Goal: Information Seeking & Learning: Learn about a topic

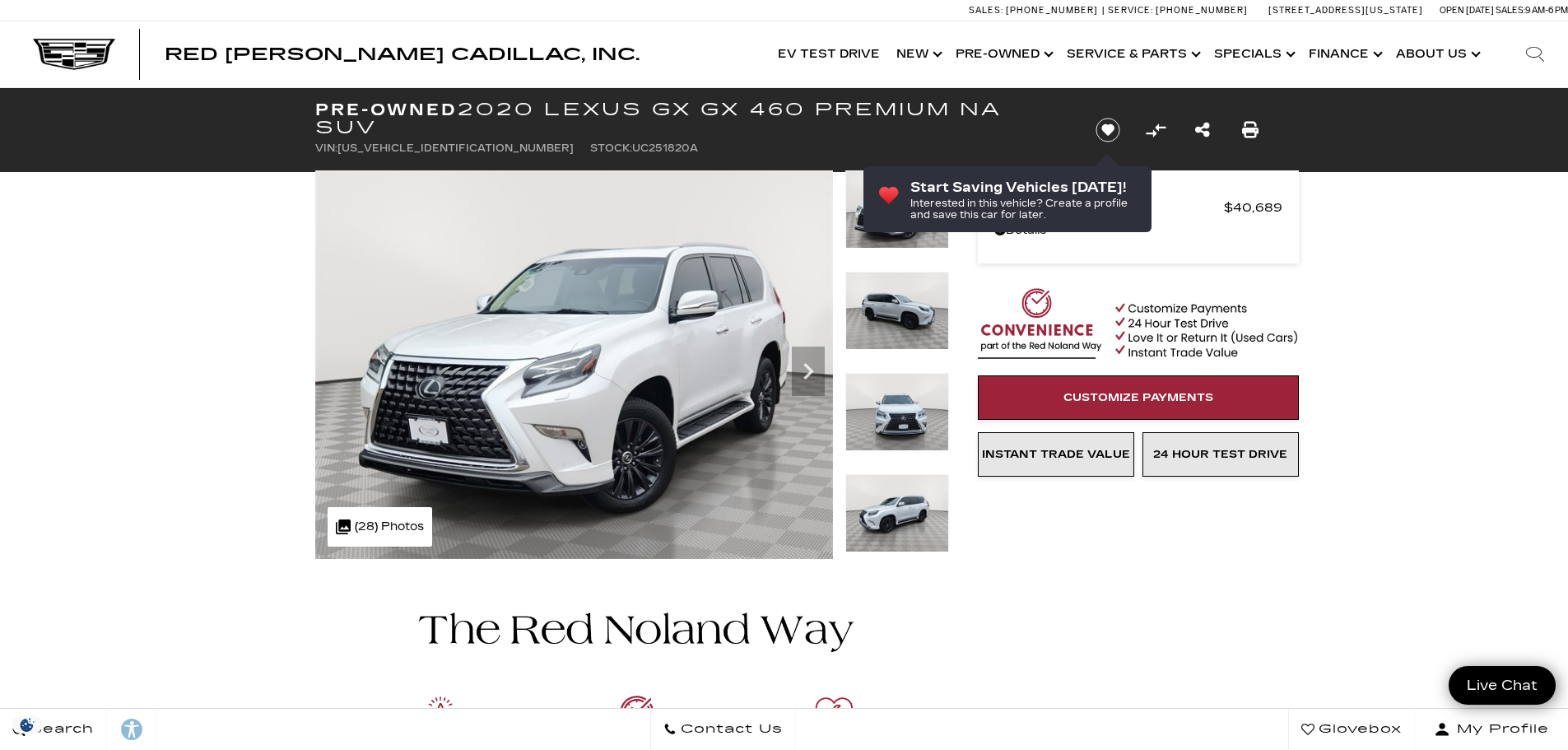
click at [1183, 564] on div at bounding box center [784, 751] width 988 height 385
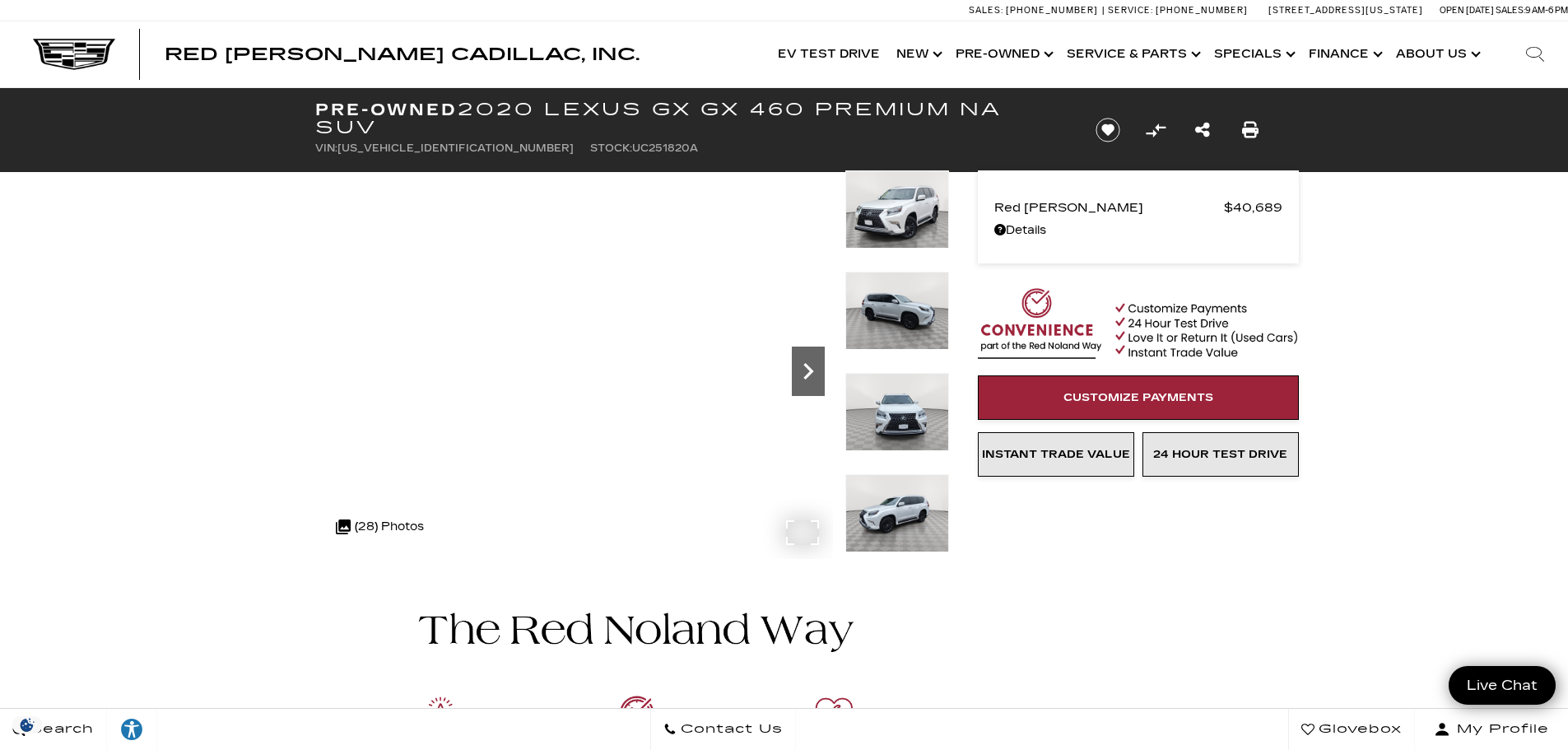
click at [801, 373] on icon "Next" at bounding box center [808, 371] width 33 height 33
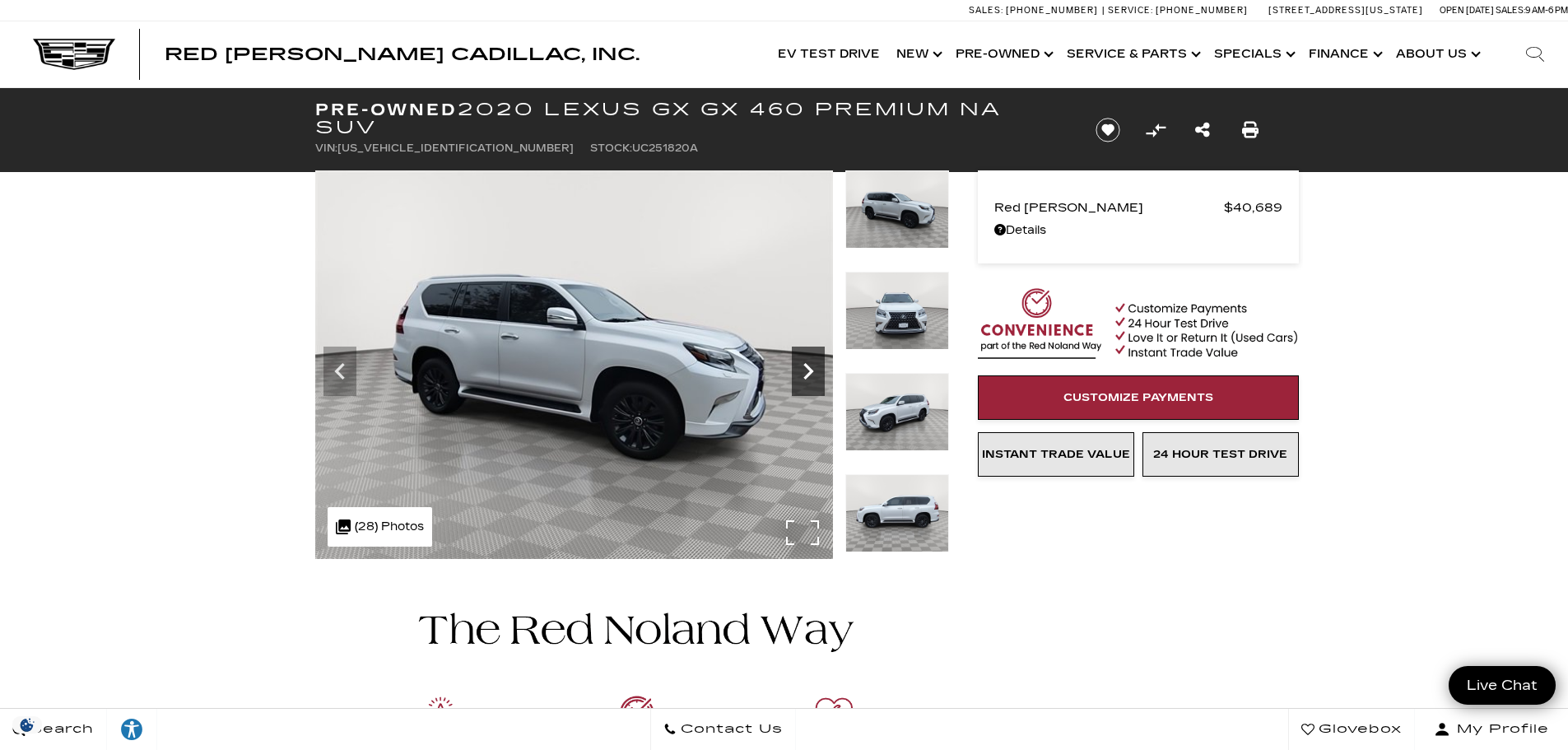
click at [801, 373] on icon "Next" at bounding box center [808, 371] width 33 height 33
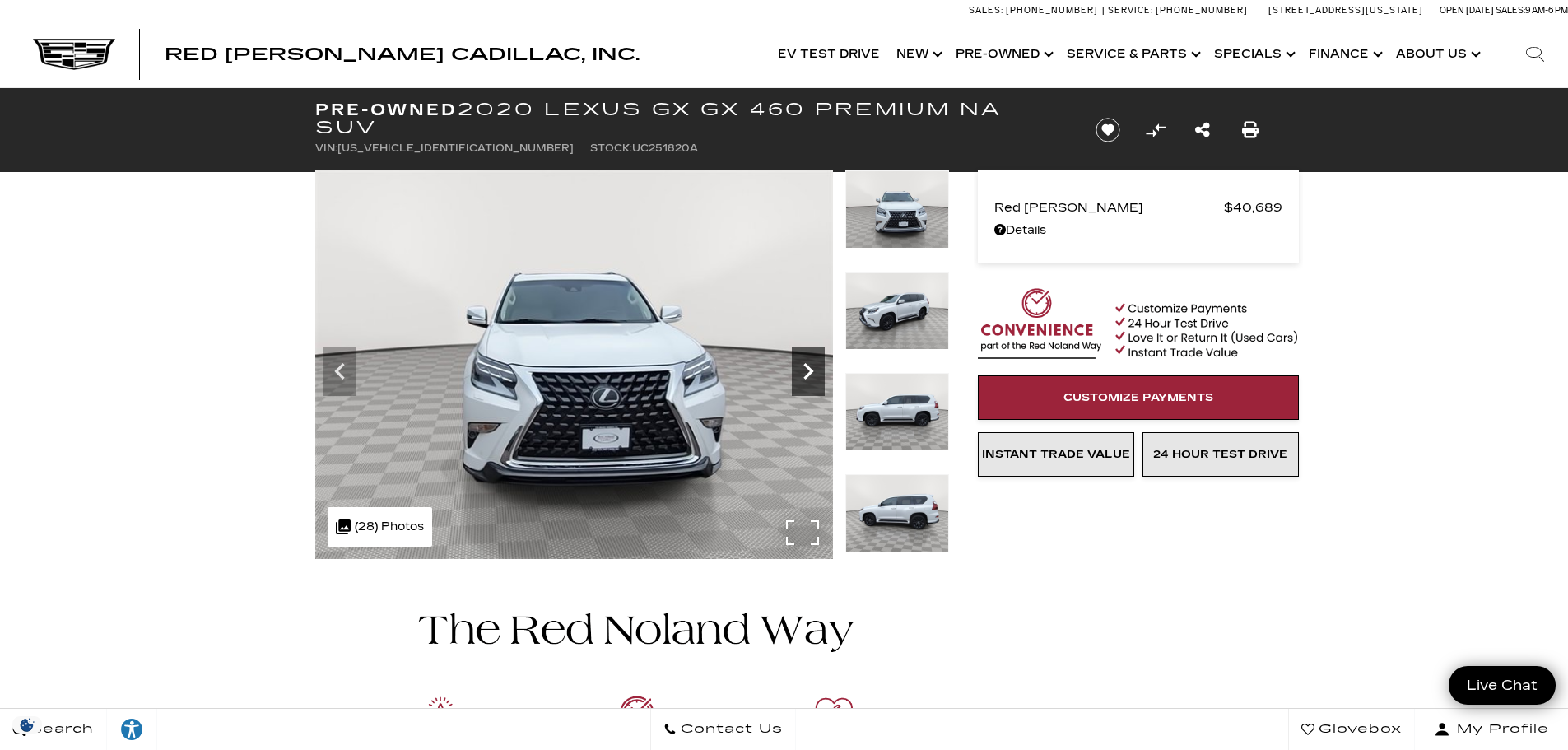
click at [802, 373] on icon "Next" at bounding box center [808, 371] width 33 height 33
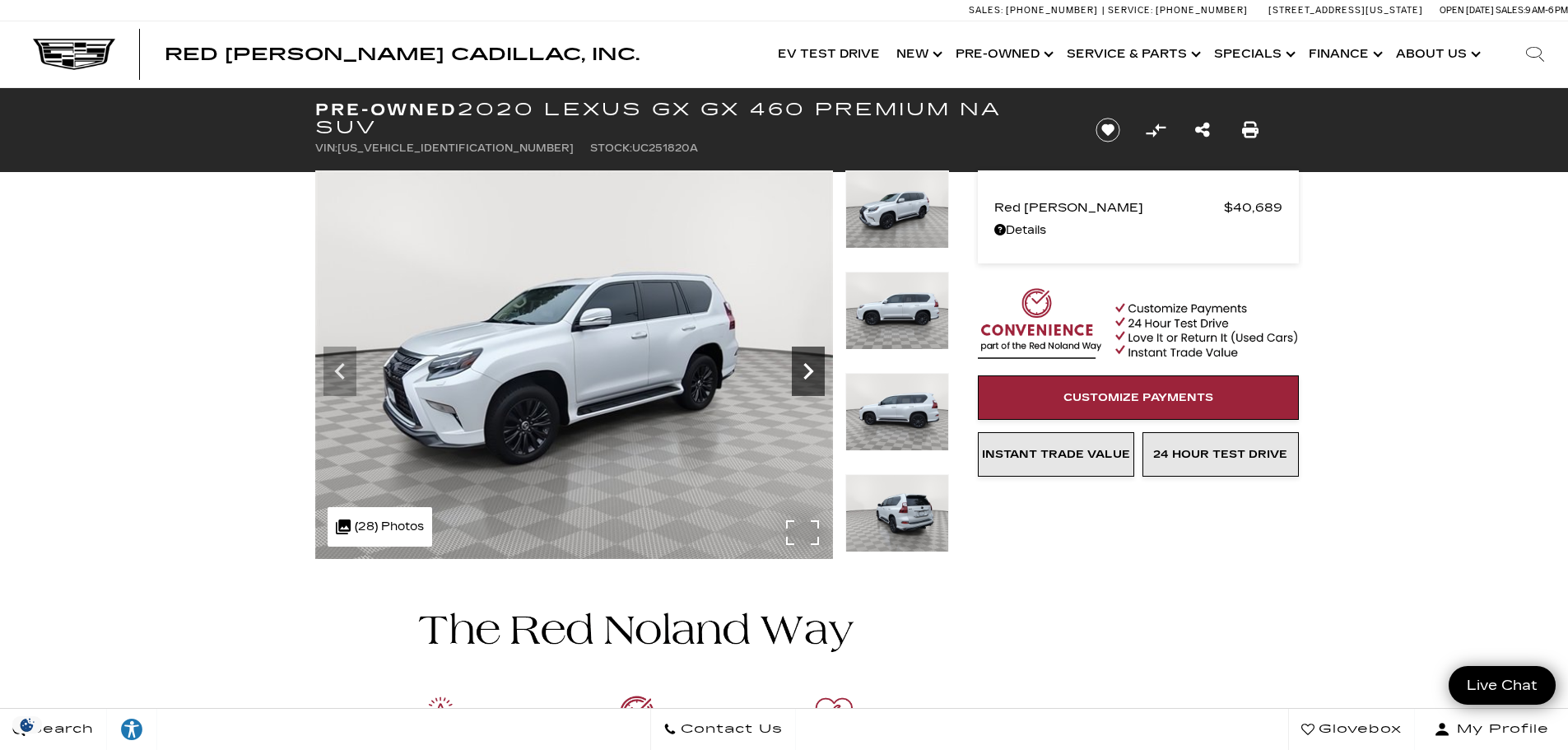
click at [802, 373] on icon "Next" at bounding box center [808, 371] width 33 height 33
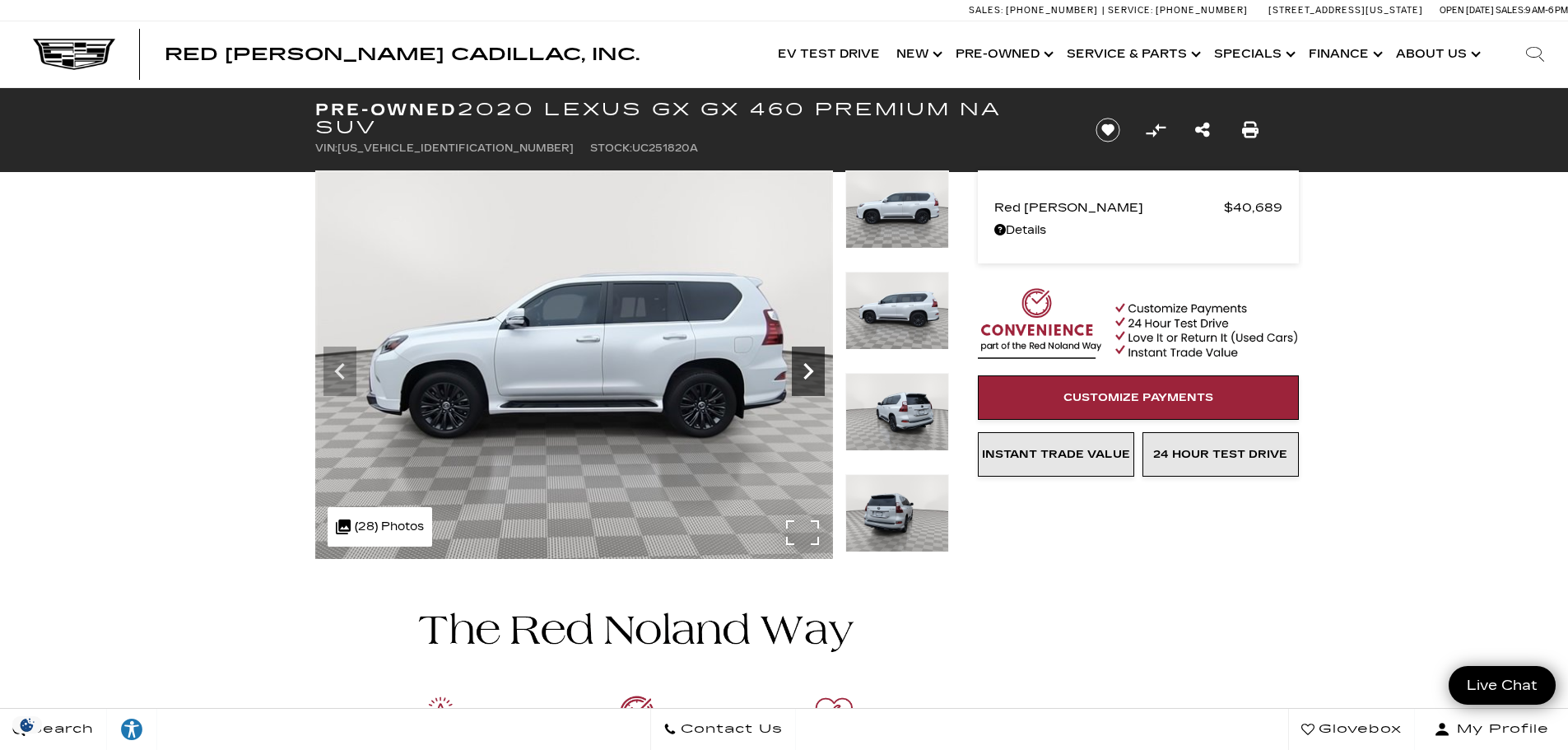
click at [802, 373] on icon "Next" at bounding box center [808, 371] width 33 height 33
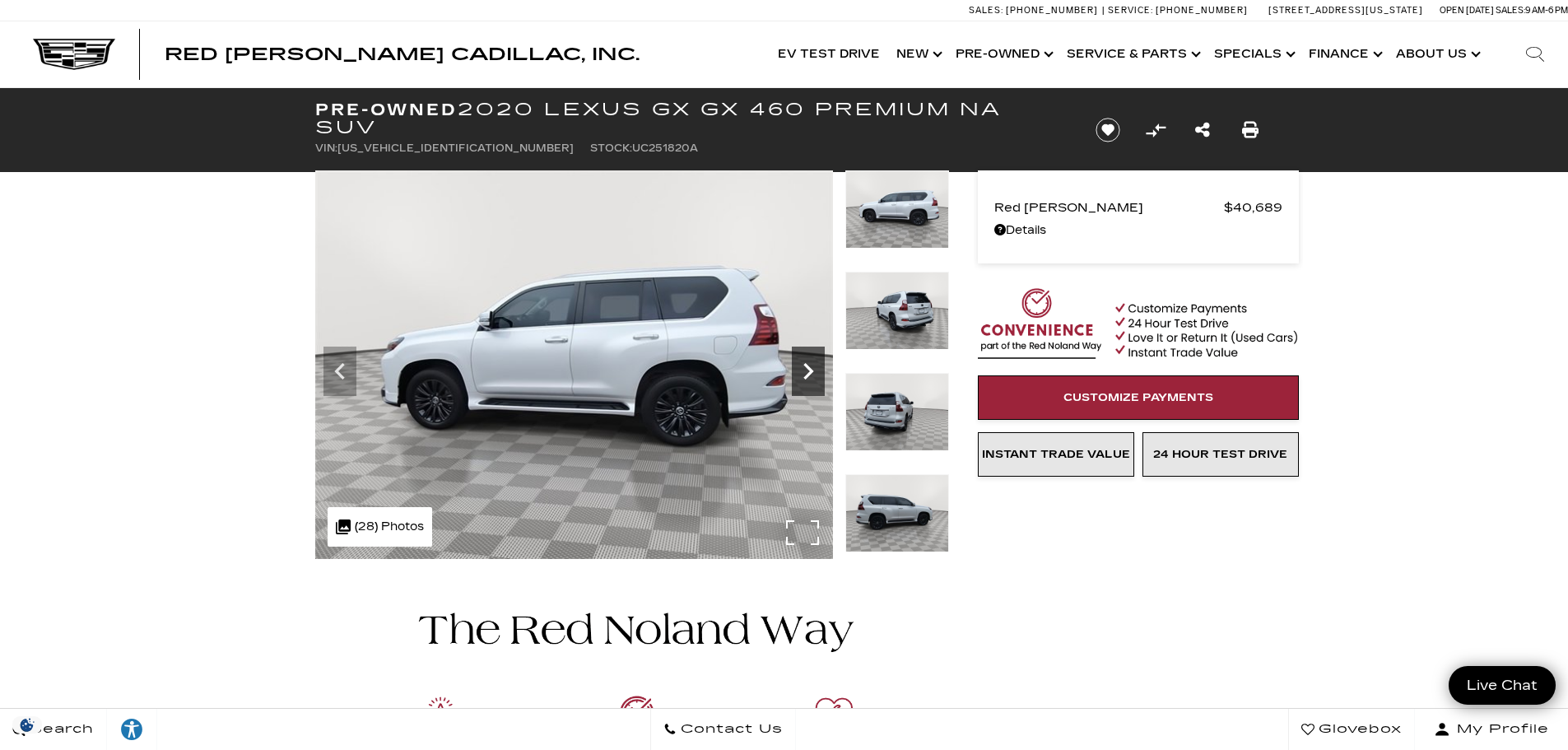
click at [802, 373] on icon "Next" at bounding box center [808, 371] width 33 height 33
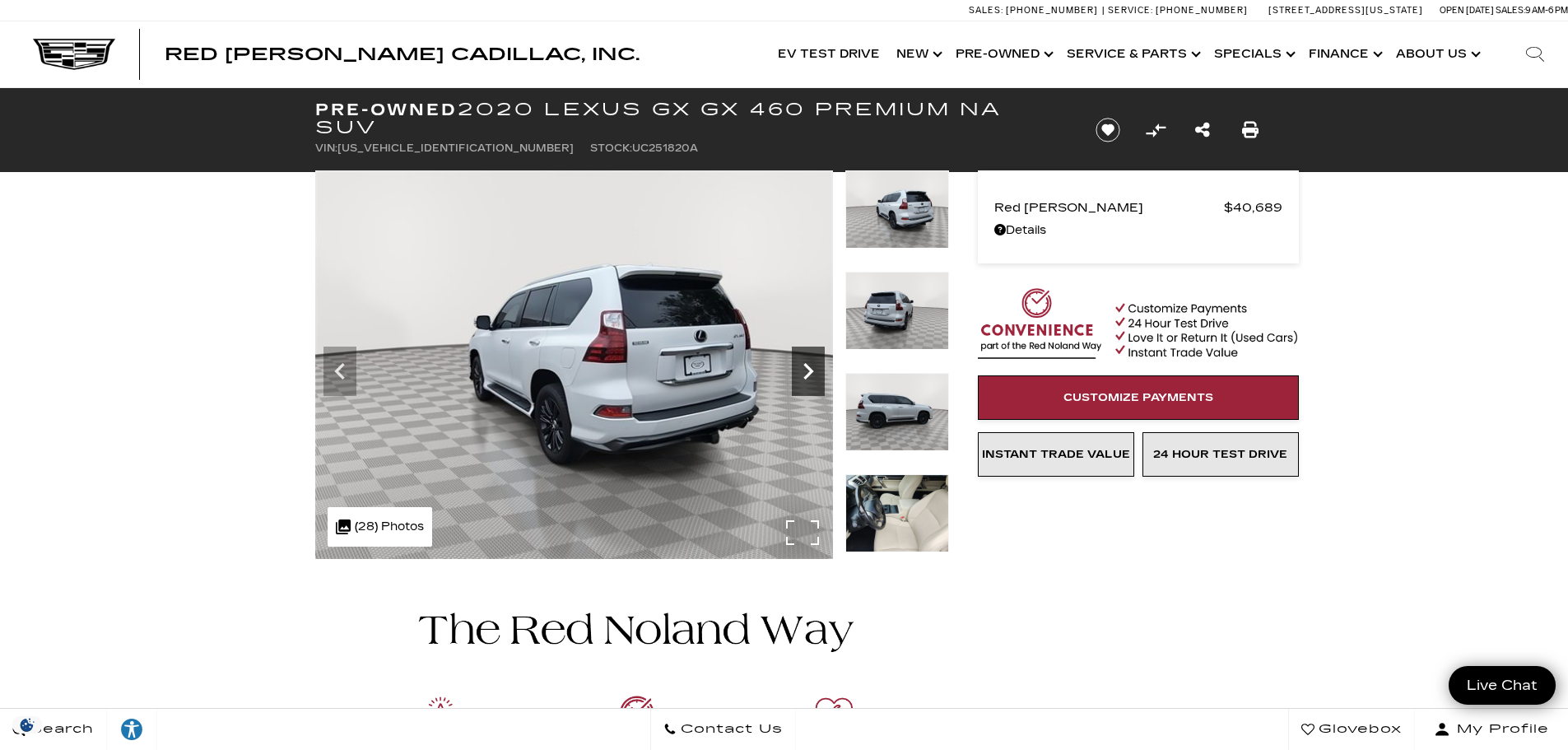
click at [802, 373] on icon "Next" at bounding box center [808, 371] width 33 height 33
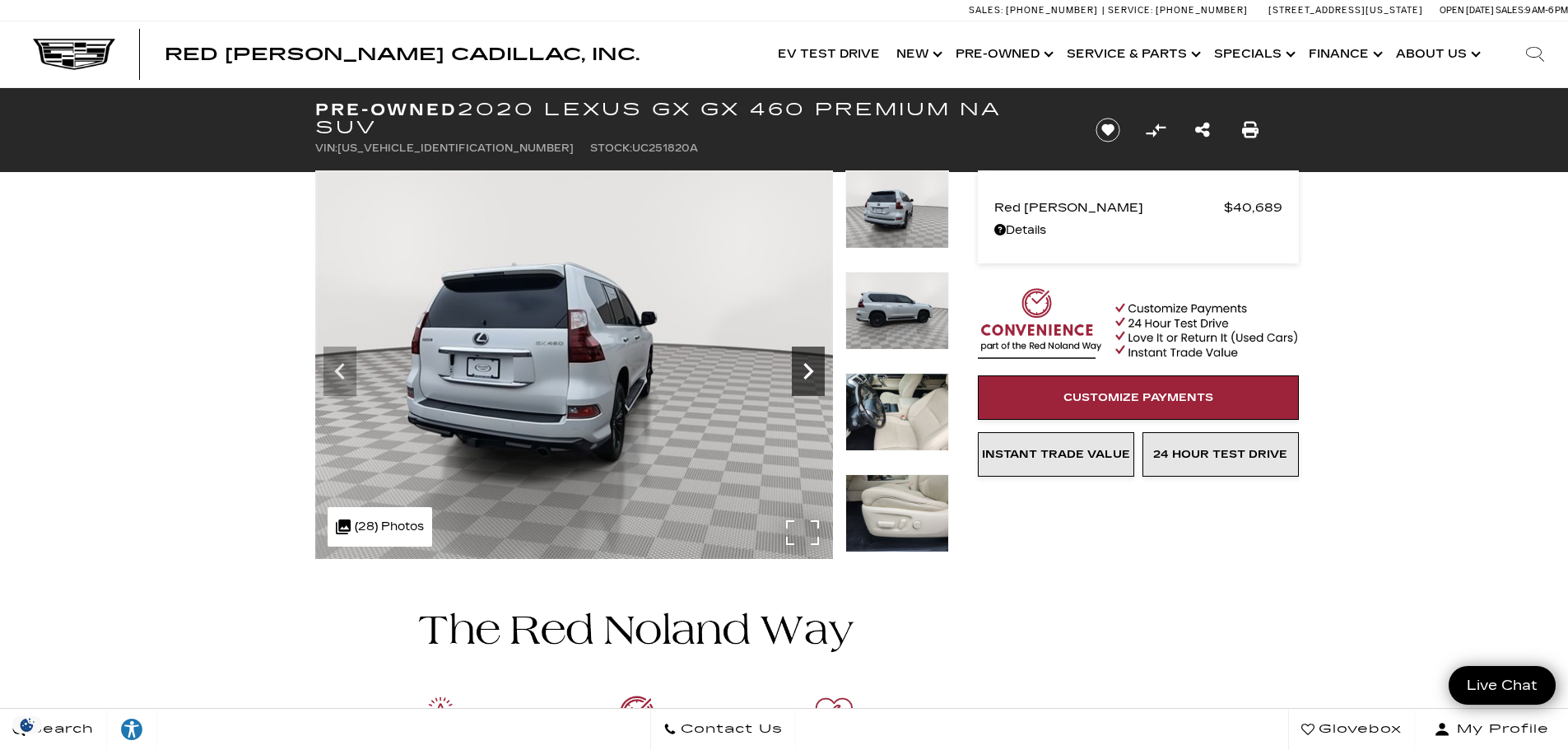
click at [803, 372] on icon "Next" at bounding box center [808, 371] width 33 height 33
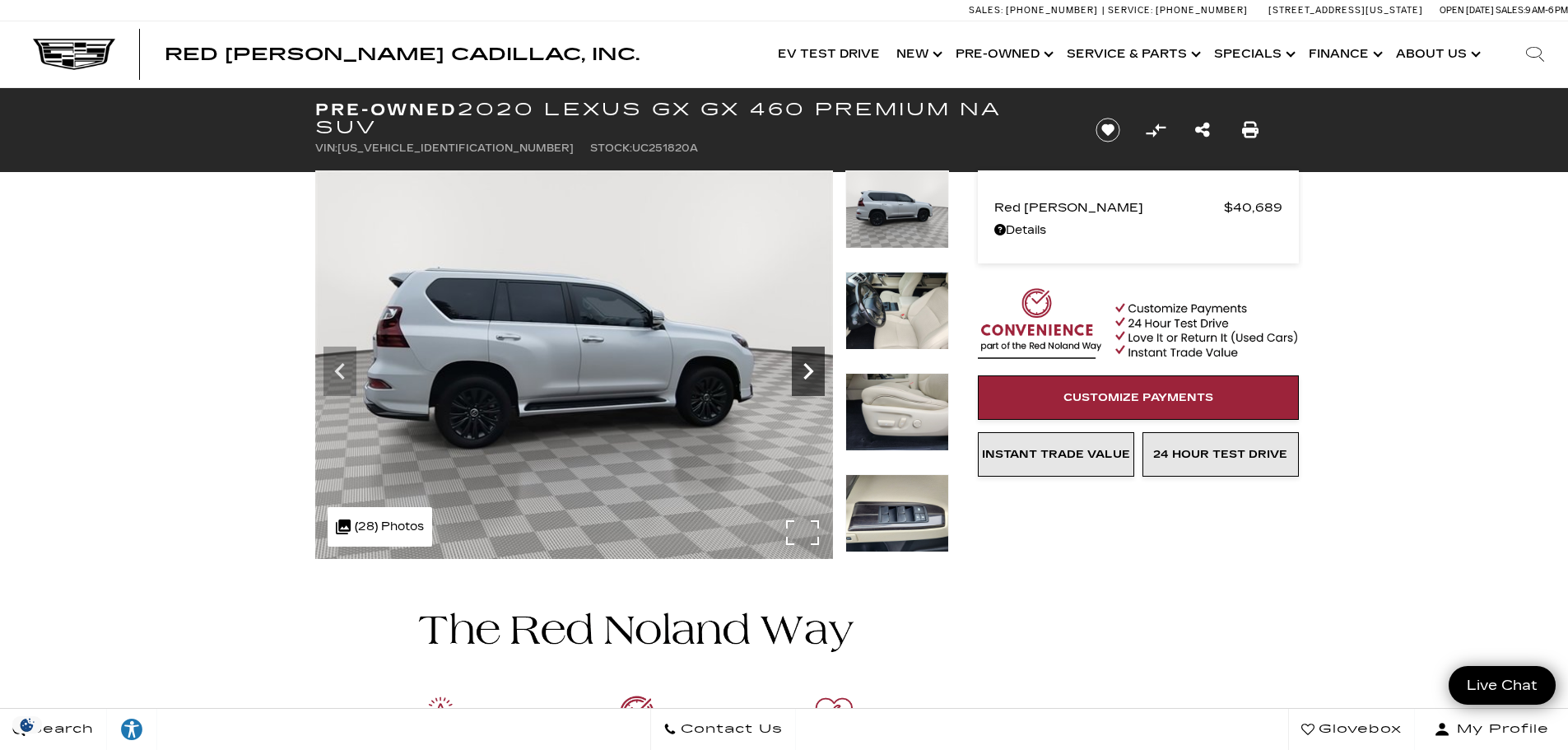
click at [803, 372] on icon "Next" at bounding box center [808, 371] width 33 height 33
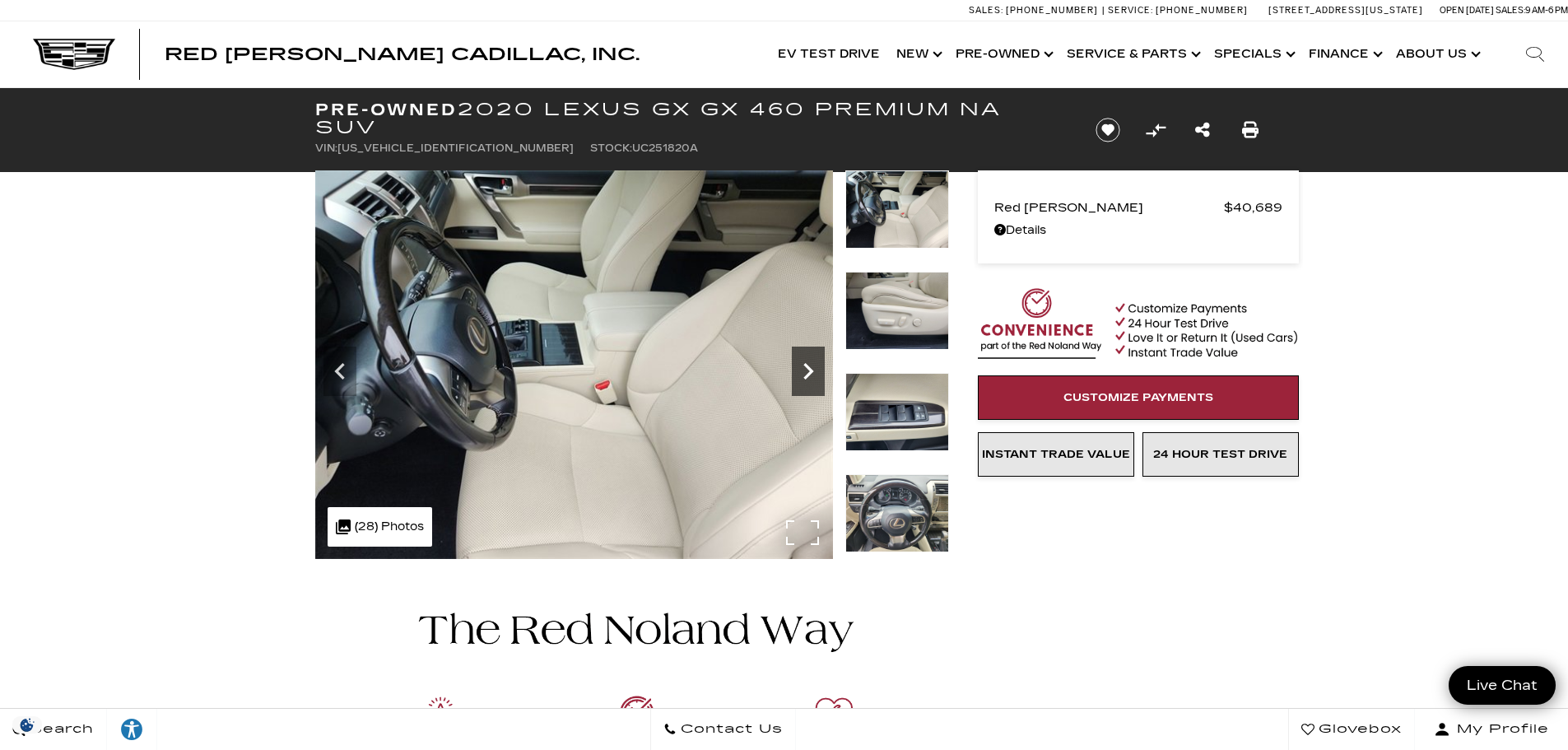
click at [803, 372] on icon "Next" at bounding box center [808, 371] width 33 height 33
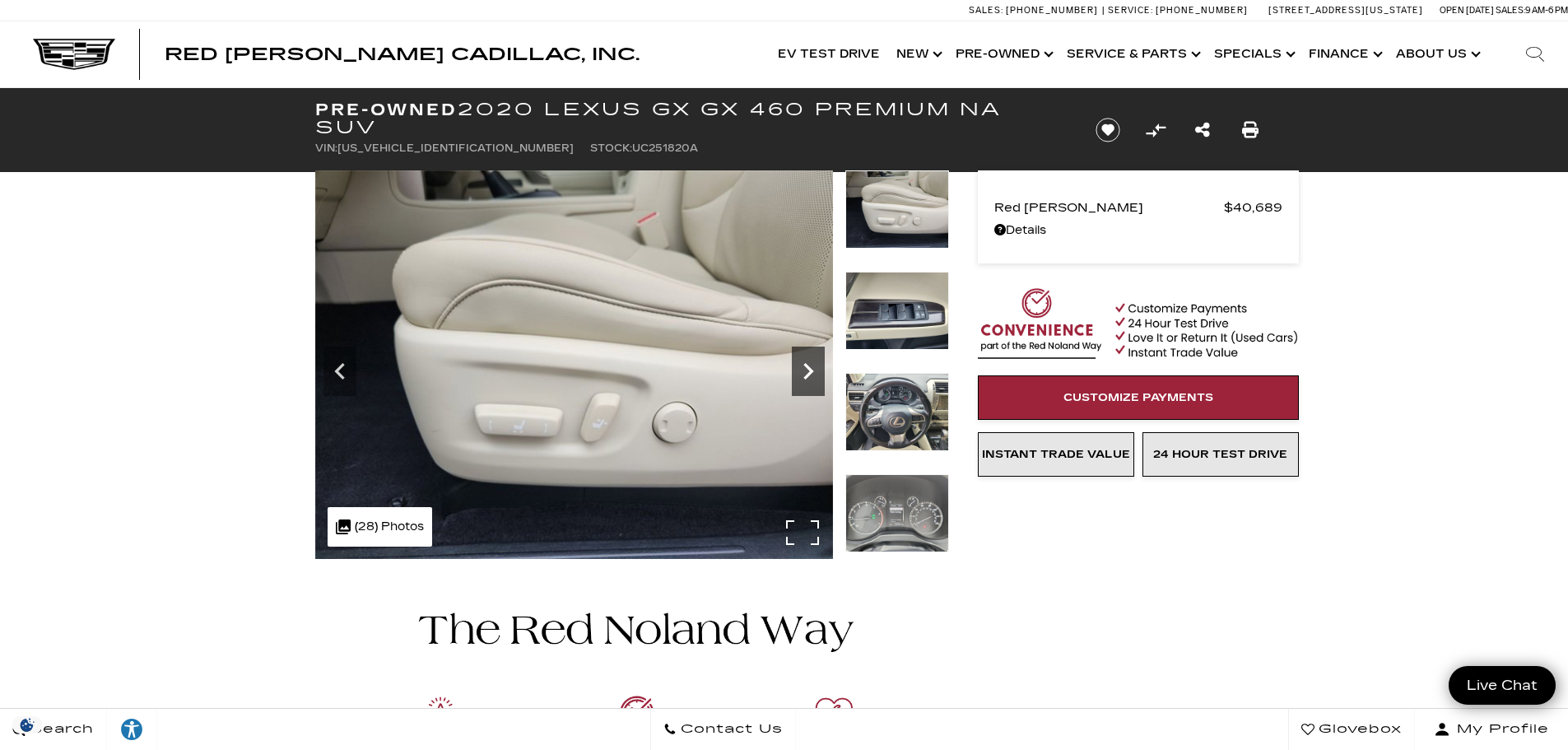
click at [803, 372] on icon "Next" at bounding box center [808, 371] width 33 height 33
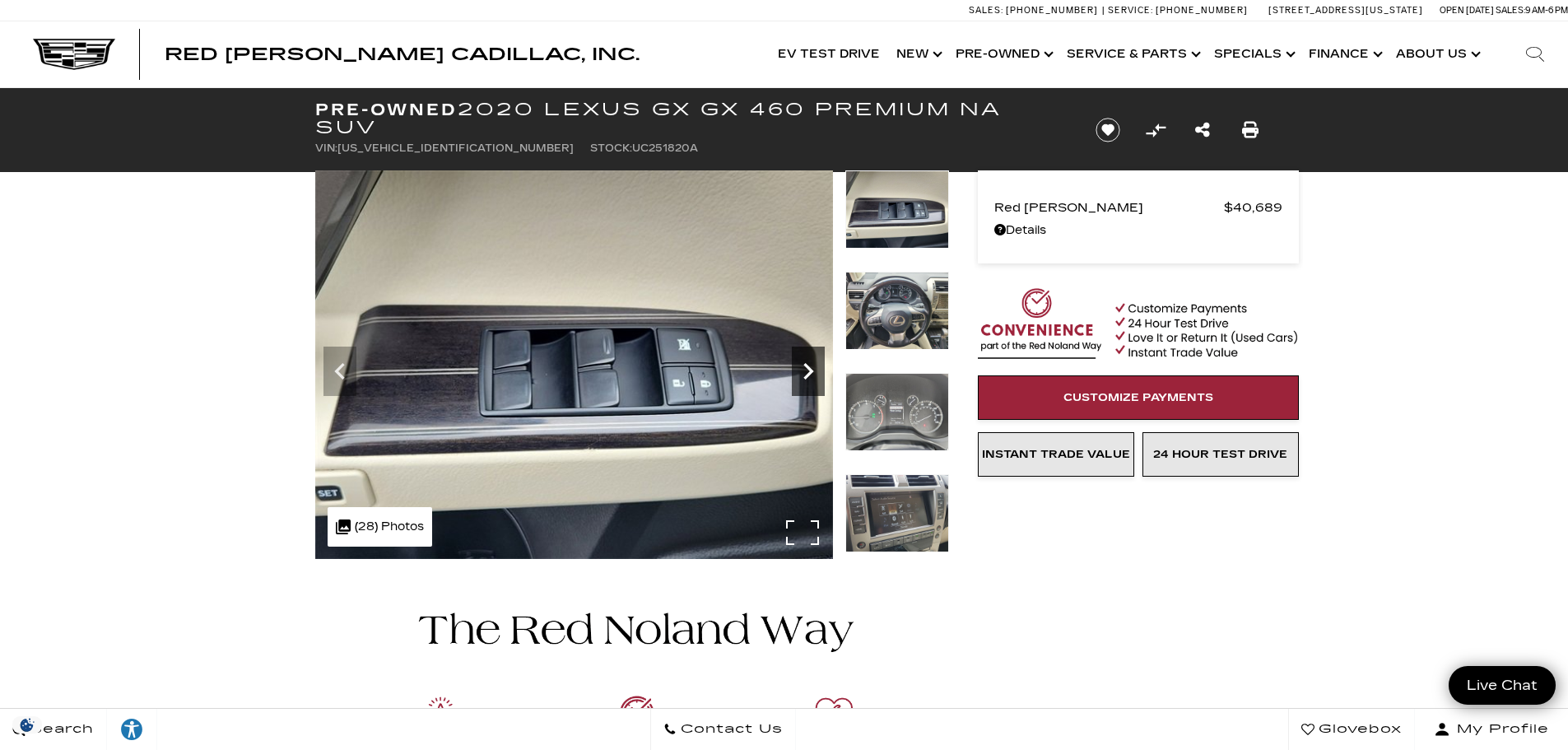
click at [803, 372] on icon "Next" at bounding box center [808, 371] width 33 height 33
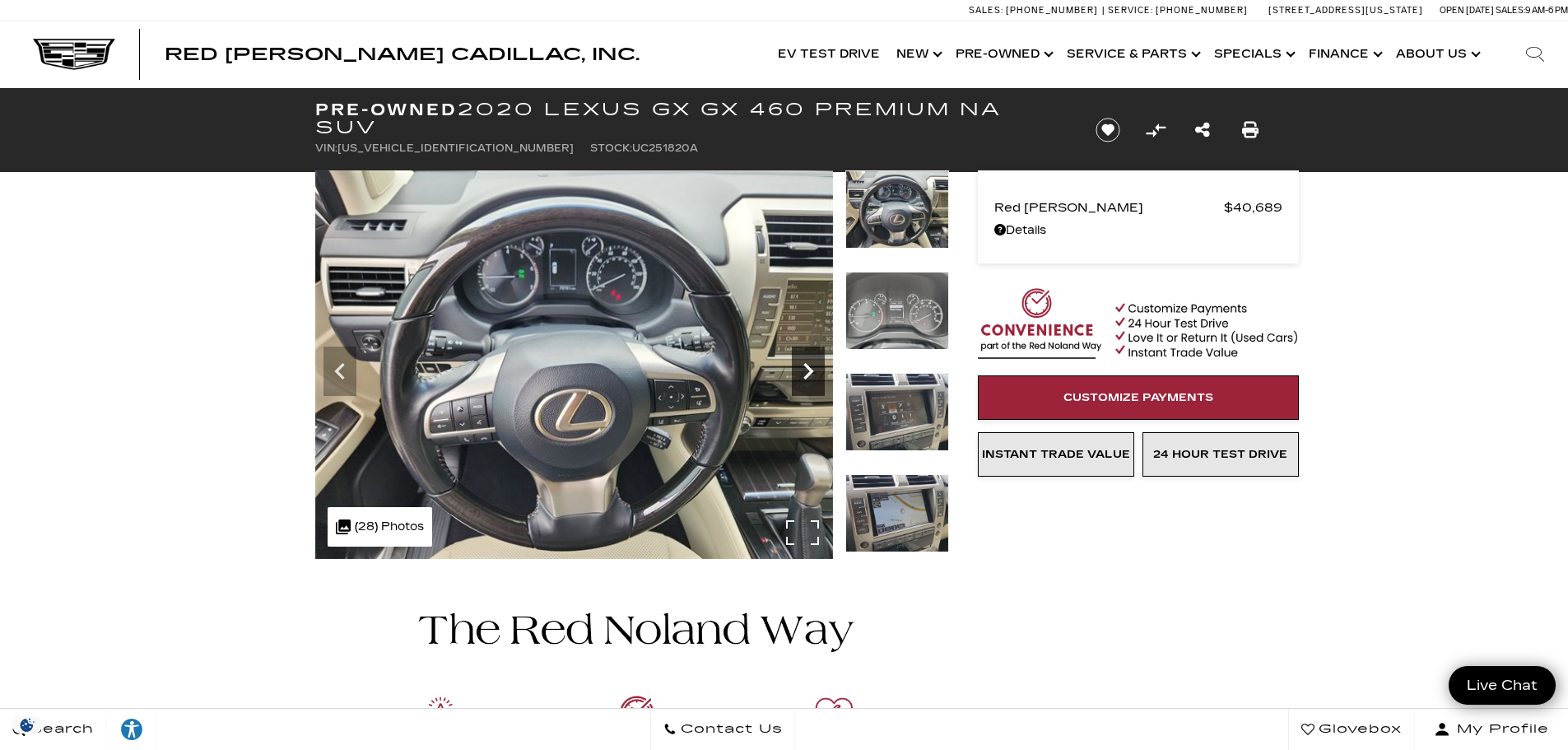
click at [803, 372] on icon "Next" at bounding box center [808, 371] width 33 height 33
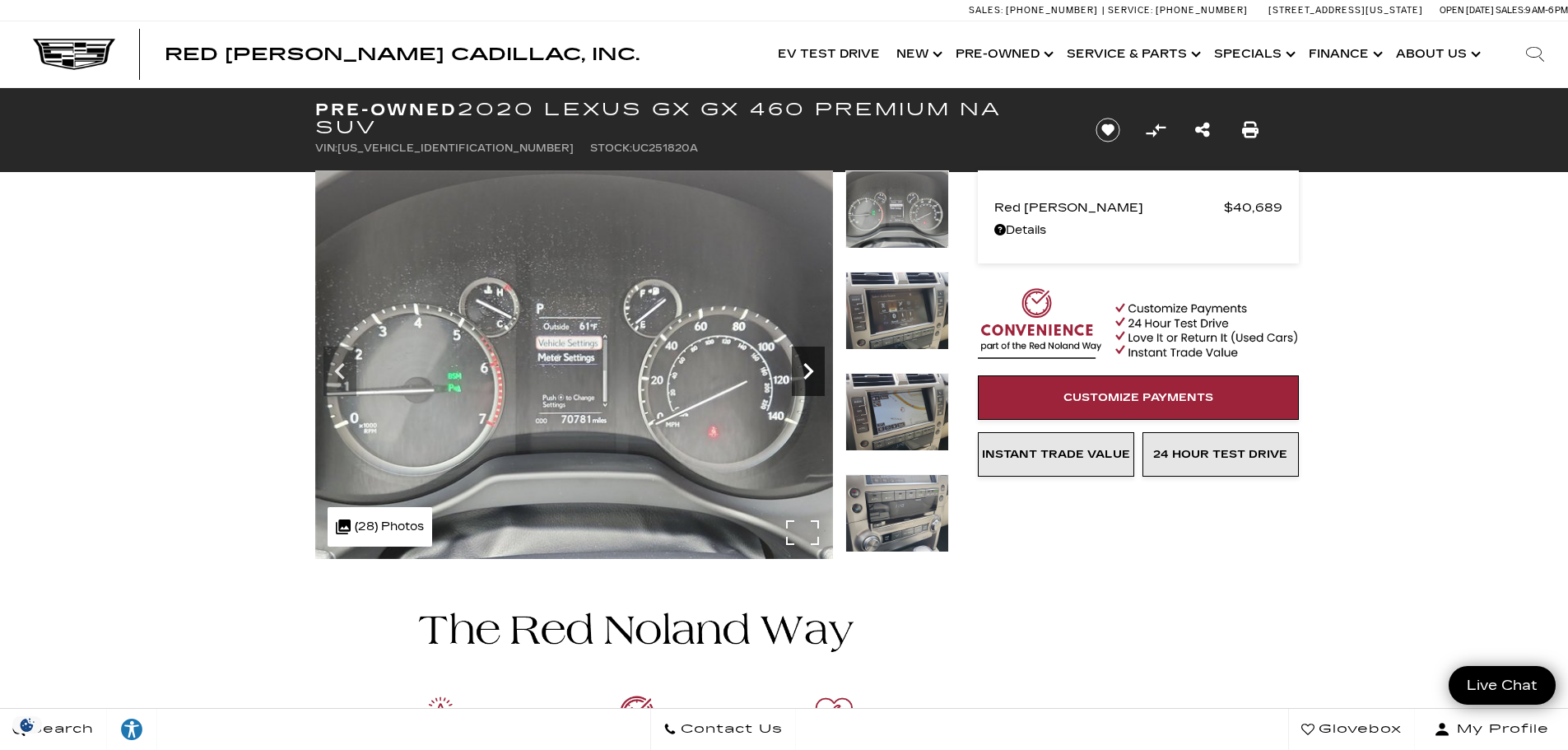
click at [803, 372] on icon "Next" at bounding box center [808, 371] width 33 height 33
